Goal: Task Accomplishment & Management: Manage account settings

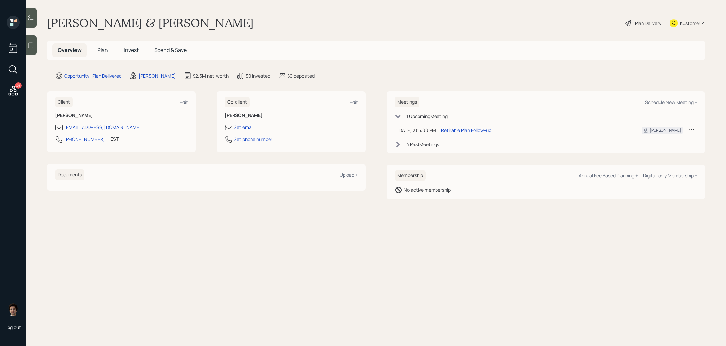
click at [106, 49] on span "Plan" at bounding box center [102, 50] width 11 height 7
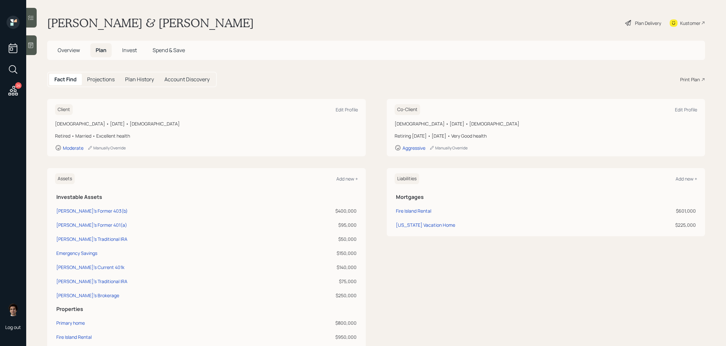
scroll to position [80, 0]
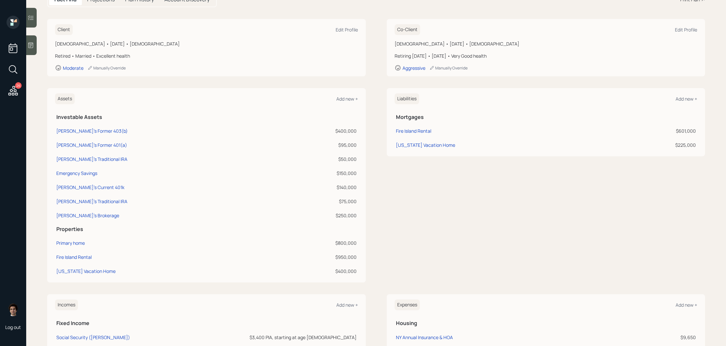
click at [13, 89] on icon at bounding box center [13, 91] width 12 height 12
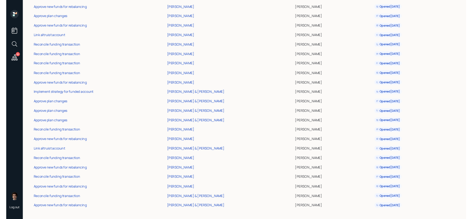
scroll to position [118, 0]
